Goal: Information Seeking & Learning: Learn about a topic

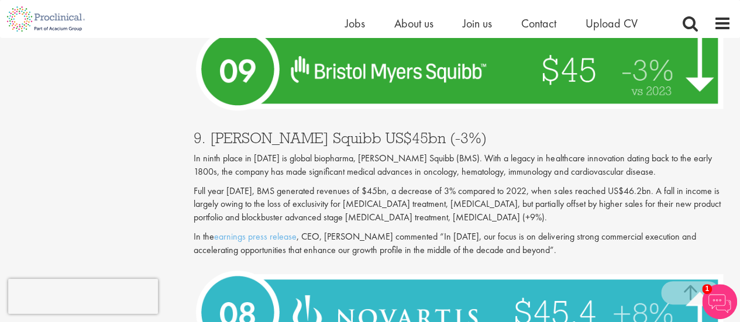
scroll to position [1653, 0]
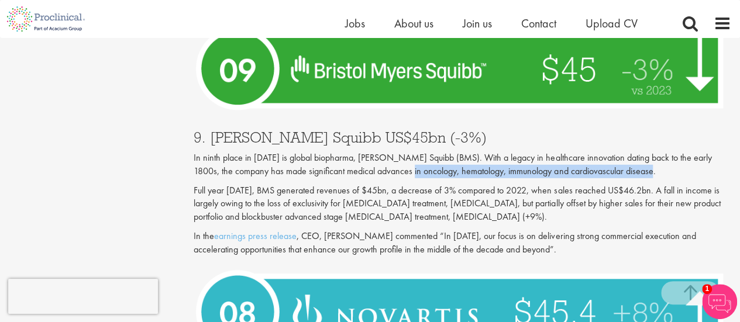
drag, startPoint x: 382, startPoint y: 160, endPoint x: 639, endPoint y: 162, distance: 257.5
click at [639, 162] on p "In ninth place in [DATE] is global biopharma, [PERSON_NAME] Squibb (BMS). With …" at bounding box center [463, 165] width 538 height 27
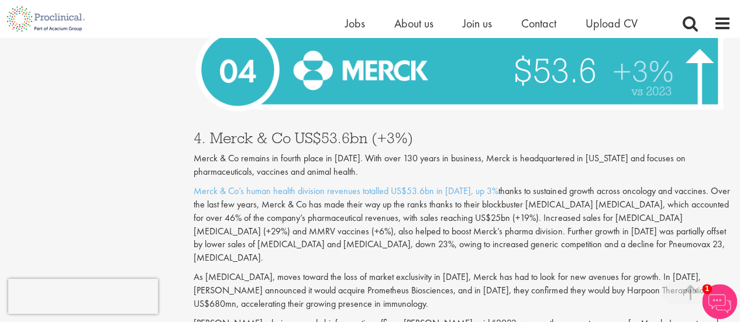
scroll to position [3173, 0]
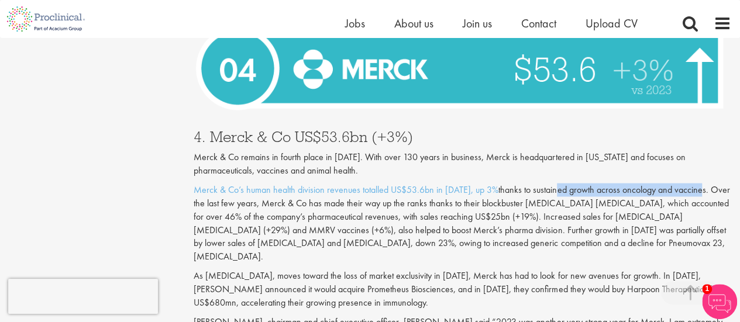
drag, startPoint x: 551, startPoint y: 149, endPoint x: 695, endPoint y: 149, distance: 144.6
click at [695, 183] on p "Merck & Co’s human health division revenues totalled US$53.6bn in [DATE], up 3%…" at bounding box center [463, 223] width 538 height 80
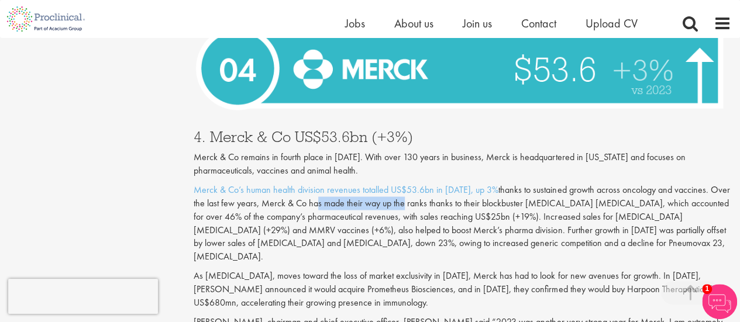
drag, startPoint x: 313, startPoint y: 166, endPoint x: 398, endPoint y: 168, distance: 85.5
click at [398, 183] on p "Merck & Co’s human health division revenues totalled US$53.6bn in [DATE], up 3%…" at bounding box center [463, 223] width 538 height 80
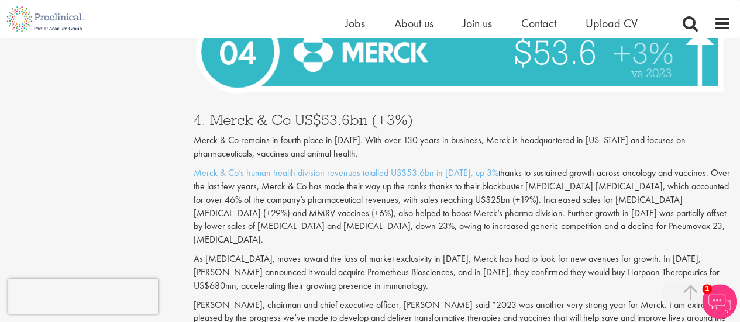
scroll to position [3191, 0]
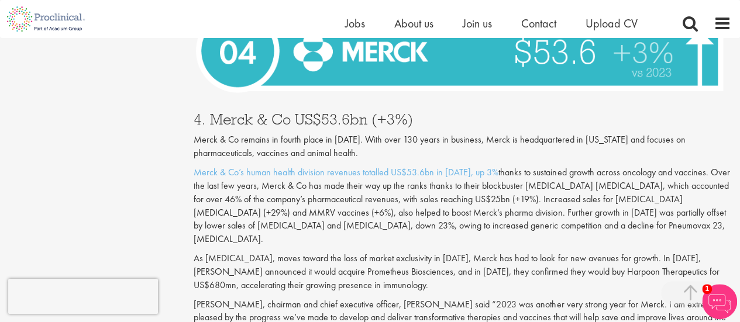
click at [507, 166] on p "Merck & Co’s human health division revenues totalled US$53.6bn in [DATE], up 3%…" at bounding box center [463, 206] width 538 height 80
drag, startPoint x: 549, startPoint y: 143, endPoint x: 638, endPoint y: 146, distance: 89.0
click at [638, 166] on p "Merck & Co’s human health division revenues totalled US$53.6bn in [DATE], up 3%…" at bounding box center [463, 206] width 538 height 80
click at [503, 166] on p "Merck & Co’s human health division revenues totalled US$53.6bn in [DATE], up 3%…" at bounding box center [463, 206] width 538 height 80
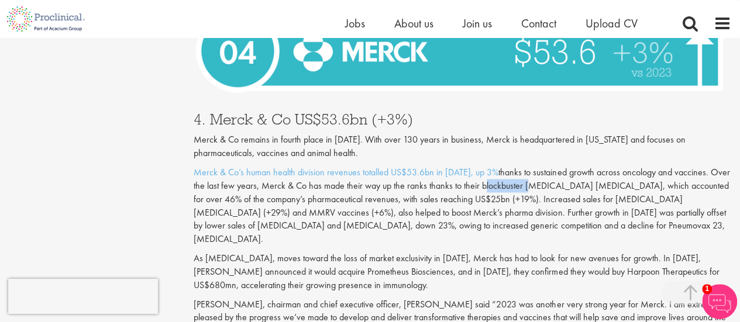
click at [503, 166] on p "Merck & Co’s human health division revenues totalled US$53.6bn in [DATE], up 3%…" at bounding box center [463, 206] width 538 height 80
click at [605, 166] on p "Merck & Co’s human health division revenues totalled US$53.6bn in [DATE], up 3%…" at bounding box center [463, 206] width 538 height 80
click at [619, 166] on p "Merck & Co’s human health division revenues totalled US$53.6bn in [DATE], up 3%…" at bounding box center [463, 206] width 538 height 80
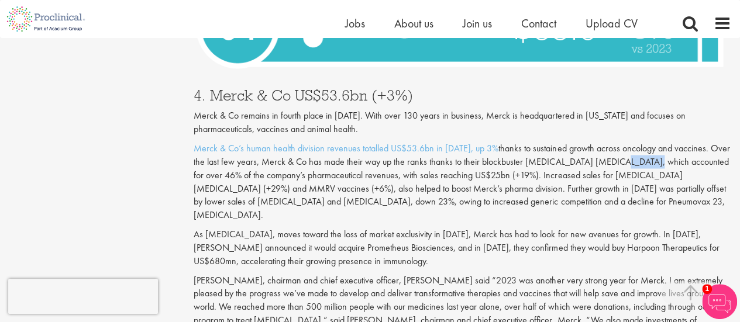
scroll to position [3216, 0]
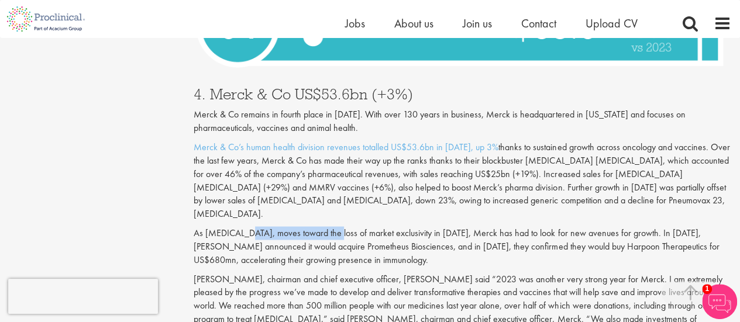
drag, startPoint x: 243, startPoint y: 180, endPoint x: 329, endPoint y: 181, distance: 85.5
click at [329, 227] on p "As [MEDICAL_DATA], moves toward the loss of market exclusivity in [DATE], Merck…" at bounding box center [463, 247] width 538 height 40
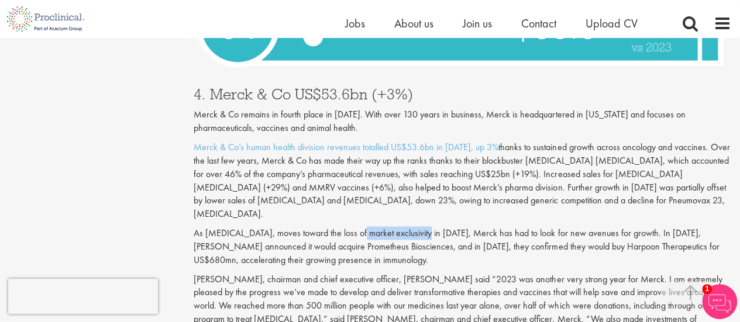
drag, startPoint x: 356, startPoint y: 180, endPoint x: 417, endPoint y: 176, distance: 61.0
click at [417, 227] on p "As [MEDICAL_DATA], moves toward the loss of market exclusivity in [DATE], Merck…" at bounding box center [463, 247] width 538 height 40
click at [433, 227] on p "As [MEDICAL_DATA], moves toward the loss of market exclusivity in [DATE], Merck…" at bounding box center [463, 247] width 538 height 40
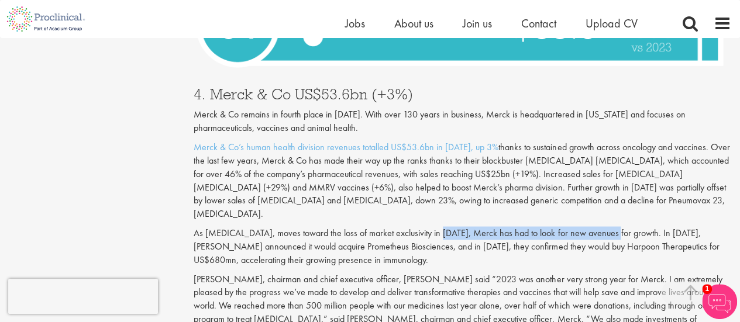
drag, startPoint x: 433, startPoint y: 176, endPoint x: 612, endPoint y: 181, distance: 179.7
click at [612, 227] on p "As [MEDICAL_DATA], moves toward the loss of market exclusivity in [DATE], Merck…" at bounding box center [463, 247] width 538 height 40
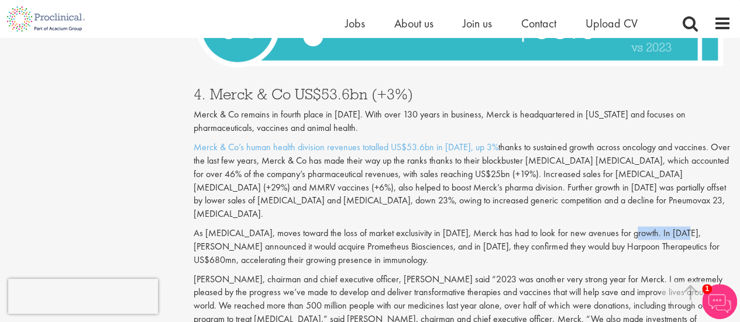
drag, startPoint x: 622, startPoint y: 181, endPoint x: 675, endPoint y: 177, distance: 54.0
click at [675, 227] on p "As [MEDICAL_DATA], moves toward the loss of market exclusivity in [DATE], Merck…" at bounding box center [463, 247] width 538 height 40
click at [298, 227] on p "As [MEDICAL_DATA], moves toward the loss of market exclusivity in [DATE], Merck…" at bounding box center [463, 247] width 538 height 40
copy p "Prometheus"
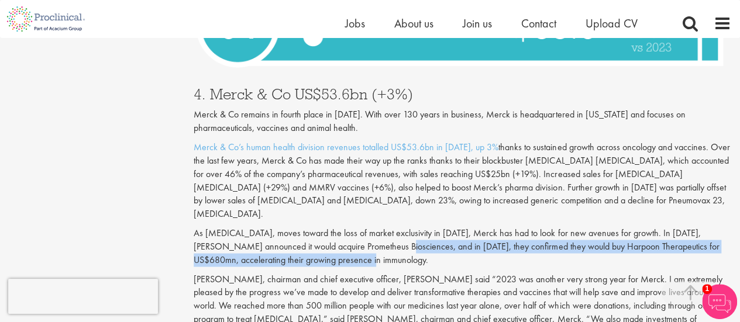
drag, startPoint x: 389, startPoint y: 190, endPoint x: 404, endPoint y: 202, distance: 18.7
click at [404, 227] on p "As [MEDICAL_DATA], moves toward the loss of market exclusivity in [DATE], Merck…" at bounding box center [463, 247] width 538 height 40
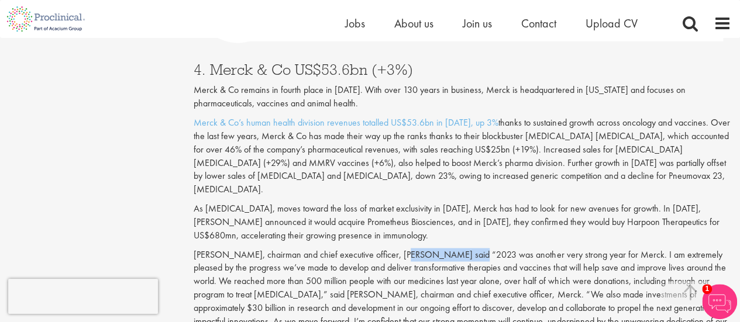
drag, startPoint x: 393, startPoint y: 202, endPoint x: 462, endPoint y: 201, distance: 68.5
click at [462, 248] on p "[PERSON_NAME], chairman and chief executive officer, [PERSON_NAME] said “2023 w…" at bounding box center [463, 295] width 538 height 94
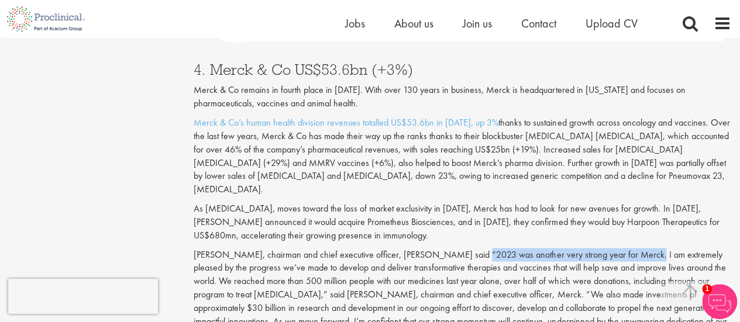
drag, startPoint x: 462, startPoint y: 201, endPoint x: 628, endPoint y: 197, distance: 166.3
click at [628, 248] on p "[PERSON_NAME], chairman and chief executive officer, [PERSON_NAME] said “2023 w…" at bounding box center [463, 295] width 538 height 94
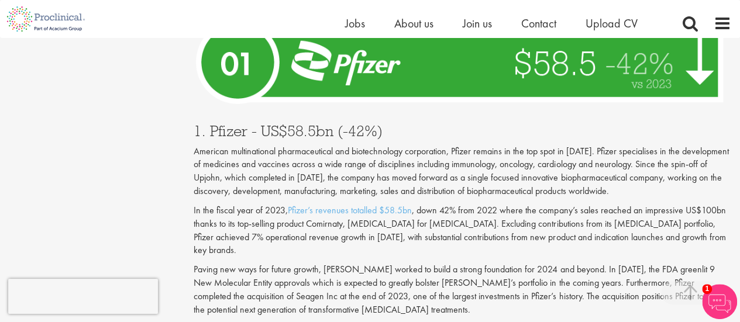
scroll to position [4195, 0]
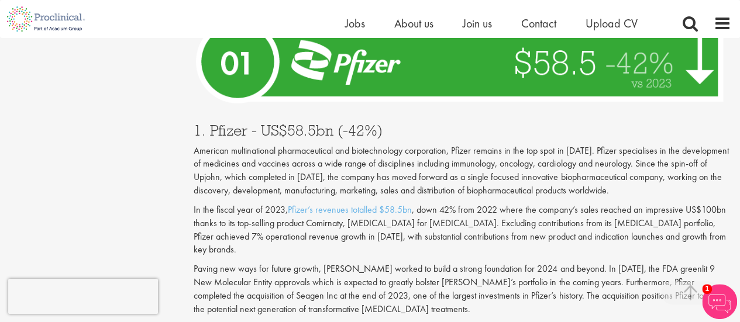
click at [521, 145] on p "American multinational pharmaceutical and biotechnology corporation, Pfizer rem…" at bounding box center [463, 171] width 538 height 53
click at [551, 145] on p "American multinational pharmaceutical and biotechnology corporation, Pfizer rem…" at bounding box center [463, 171] width 538 height 53
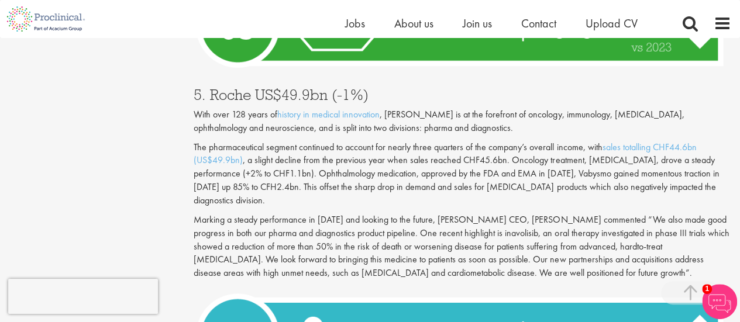
scroll to position [2872, 0]
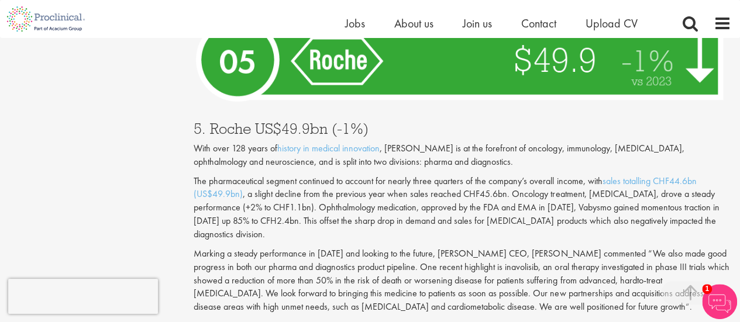
click at [527, 175] on p "The pharmaceutical segment continued to account for nearly three quarters of th…" at bounding box center [463, 208] width 538 height 67
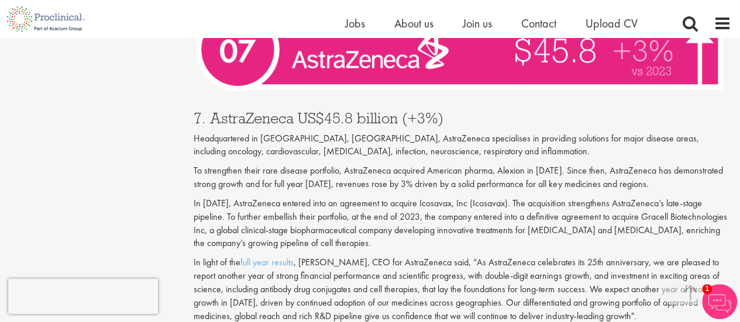
scroll to position [2211, 0]
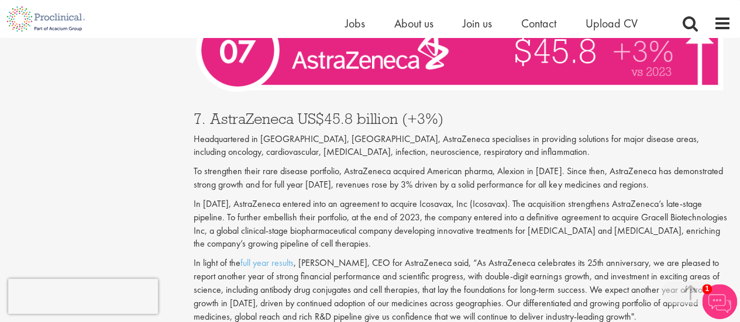
click at [643, 133] on p "Headquartered in [GEOGRAPHIC_DATA], [GEOGRAPHIC_DATA], AstraZeneca specialises …" at bounding box center [463, 146] width 538 height 27
click at [672, 133] on p "Headquartered in [GEOGRAPHIC_DATA], [GEOGRAPHIC_DATA], AstraZeneca specialises …" at bounding box center [463, 146] width 538 height 27
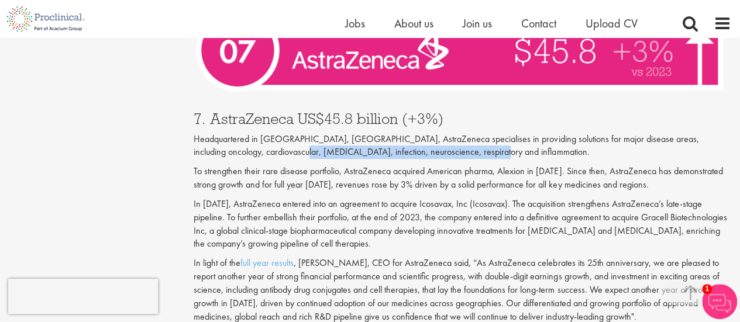
drag, startPoint x: 253, startPoint y: 127, endPoint x: 473, endPoint y: 127, distance: 220.7
click at [473, 133] on p "Headquartered in [GEOGRAPHIC_DATA], [GEOGRAPHIC_DATA], AstraZeneca specialises …" at bounding box center [463, 146] width 538 height 27
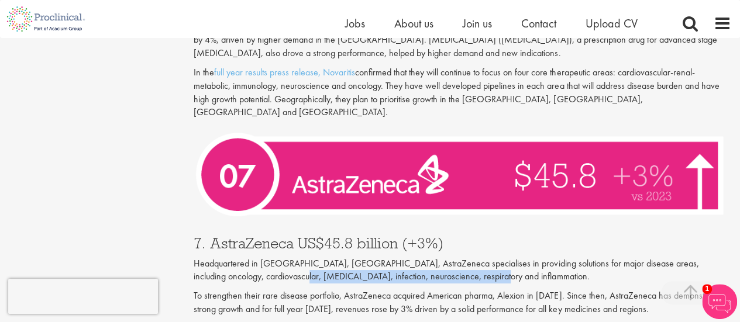
scroll to position [2137, 0]
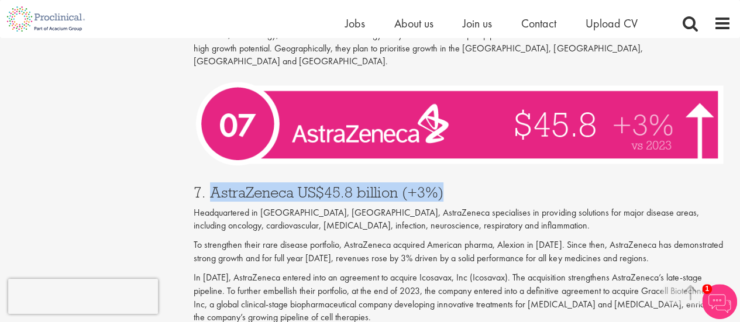
drag, startPoint x: 208, startPoint y: 169, endPoint x: 465, endPoint y: 173, distance: 257.5
click at [465, 185] on h3 "7. AstraZeneca US$45.8 billion (+3%)" at bounding box center [463, 192] width 538 height 15
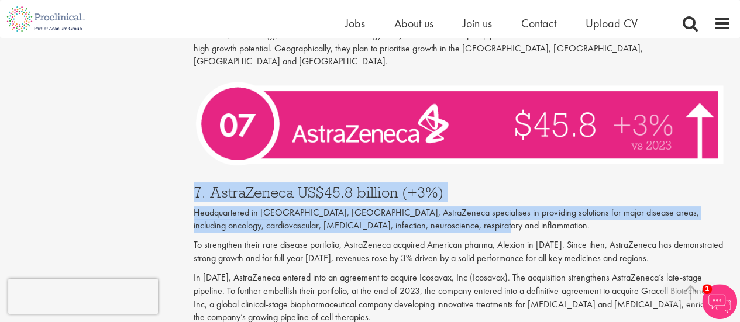
drag, startPoint x: 459, startPoint y: 203, endPoint x: 188, endPoint y: 153, distance: 275.0
click at [188, 153] on div "Who are the top 10 pharmaceutical companies in the world? (2025) our consultant…" at bounding box center [462, 323] width 555 height 4658
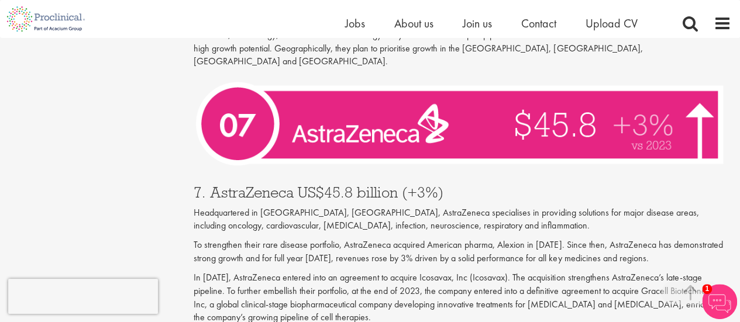
click at [460, 209] on div "7. AstraZeneca US$45.8 billion (+3%) Headquartered in [GEOGRAPHIC_DATA], [GEOGR…" at bounding box center [462, 288] width 555 height 230
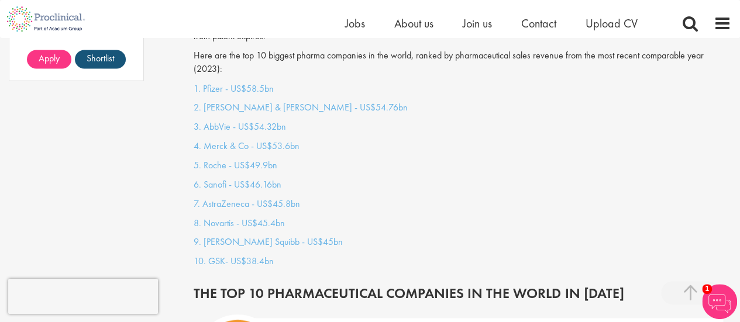
scroll to position [1035, 0]
